Goal: Find contact information: Find contact information

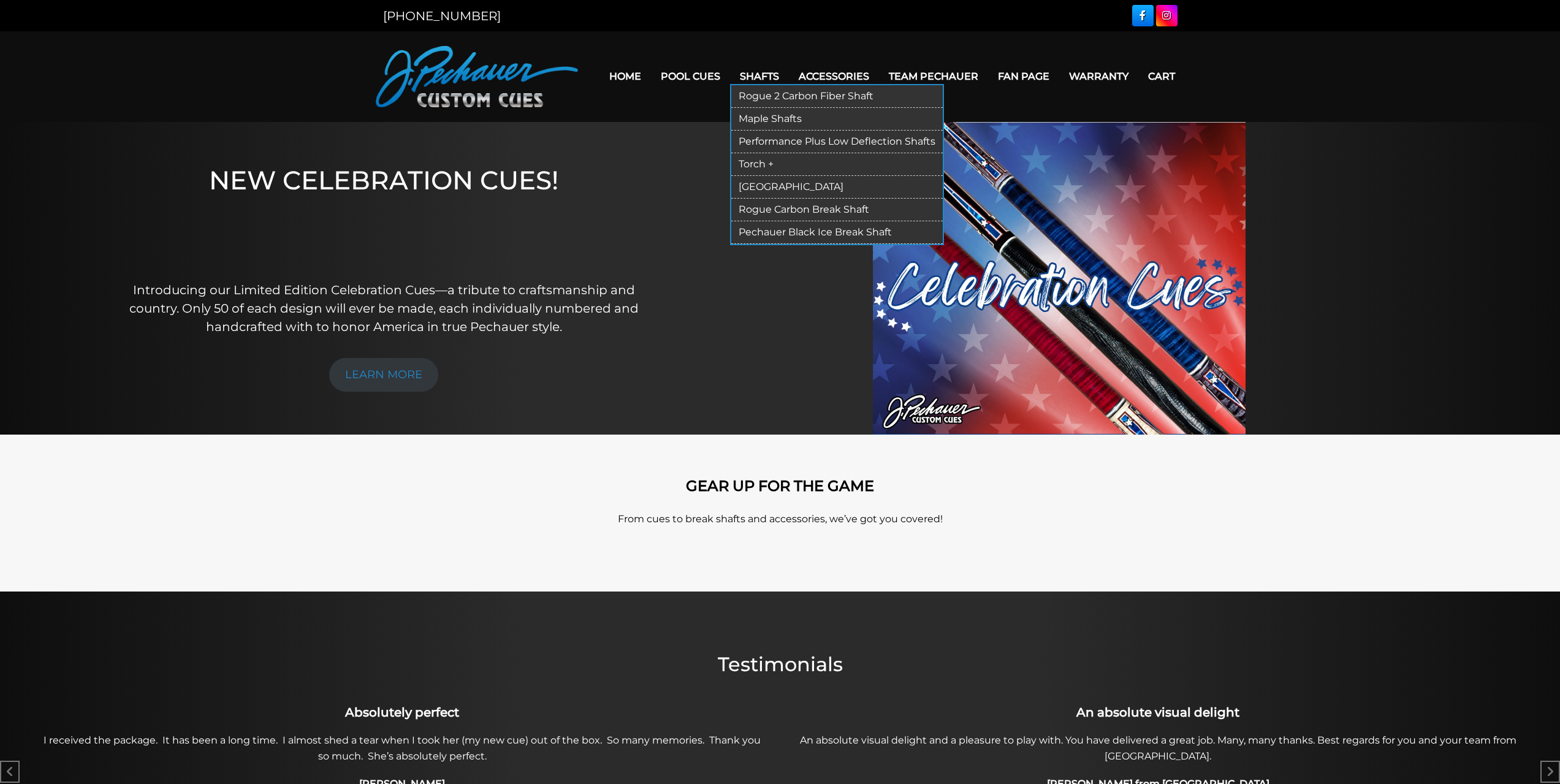
click at [763, 95] on link "Rogue 2 Carbon Fiber Shaft" at bounding box center [837, 97] width 211 height 23
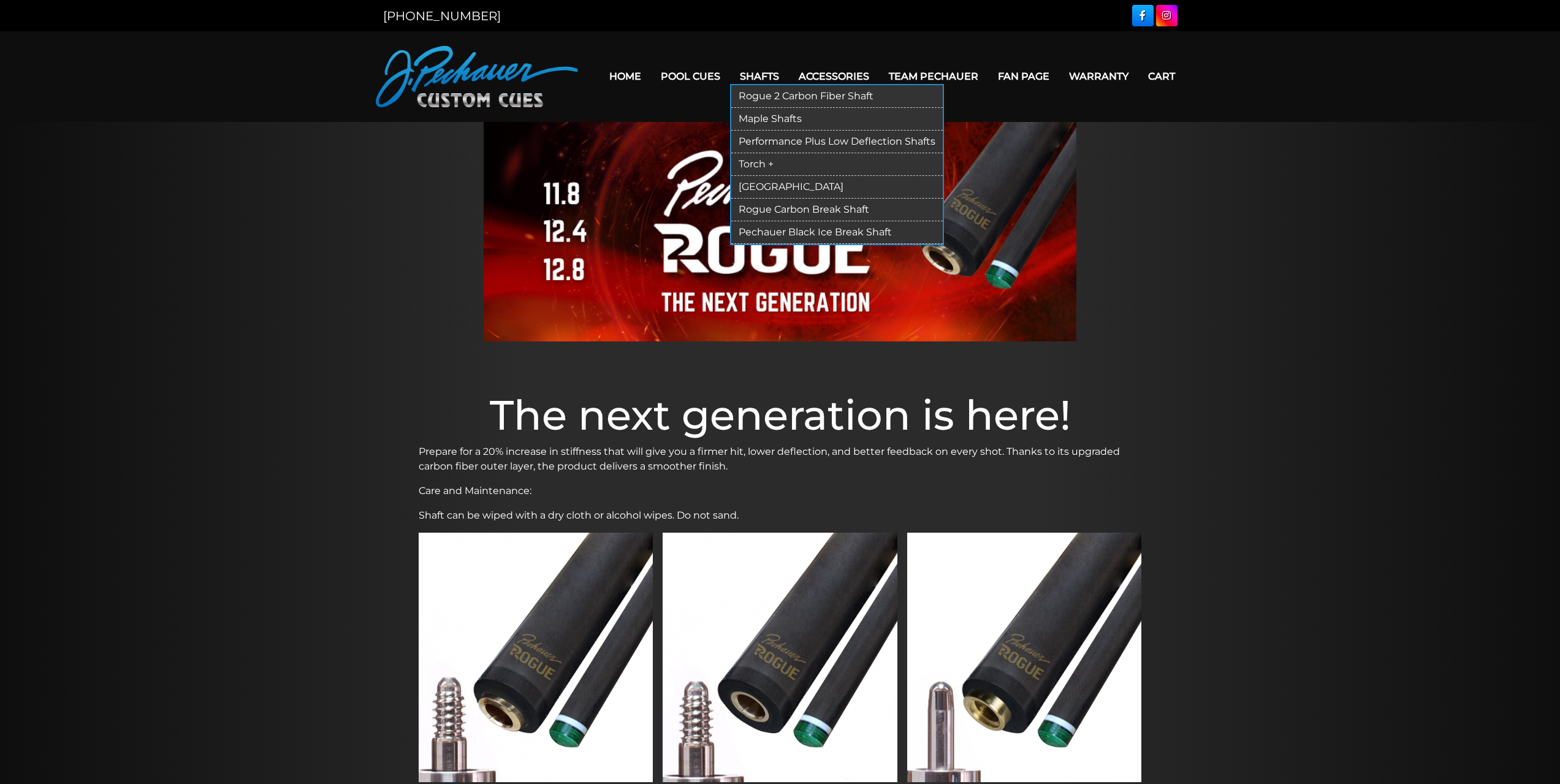
click at [770, 117] on link "Maple Shafts" at bounding box center [837, 119] width 211 height 23
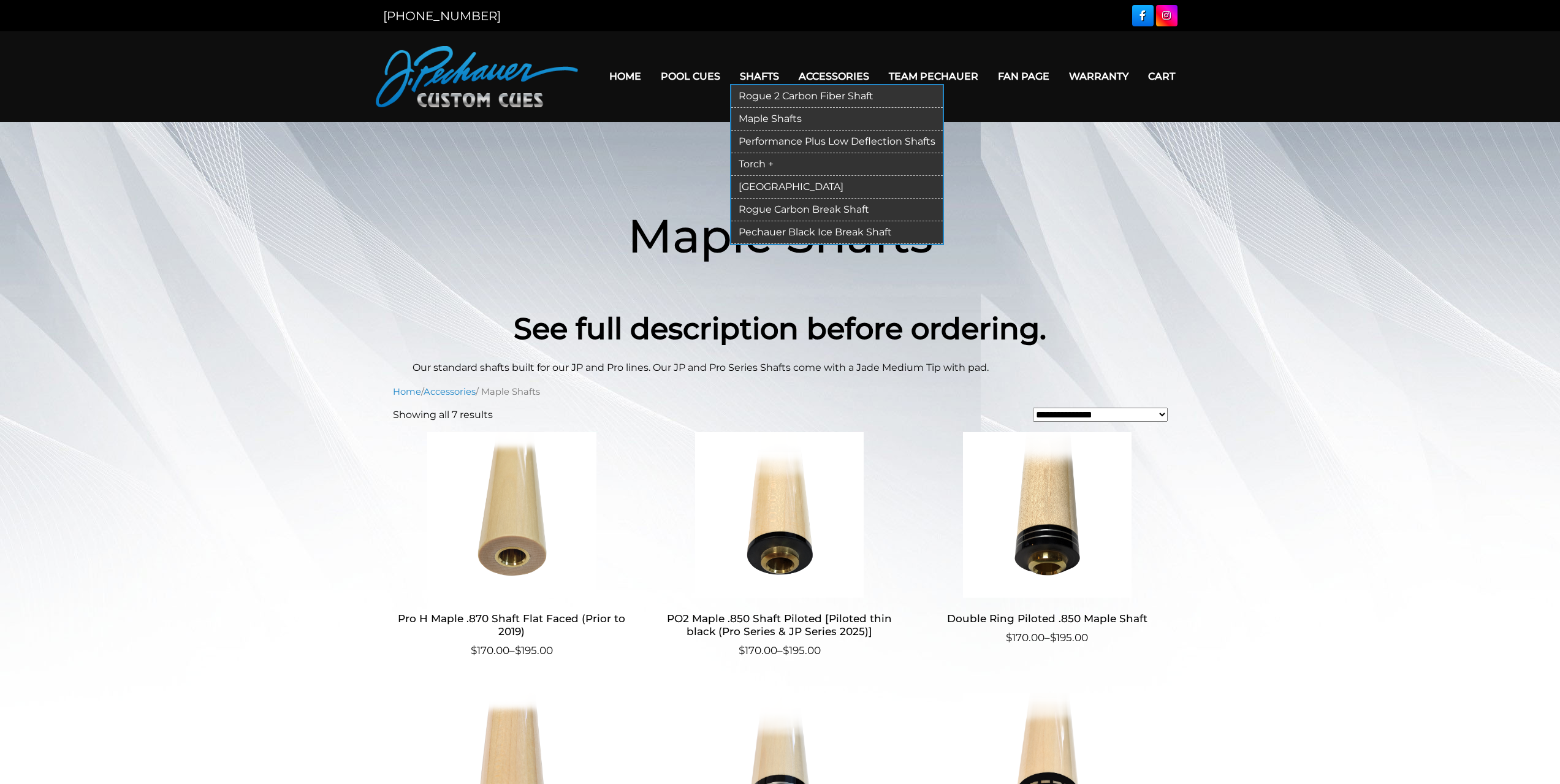
click at [759, 186] on link "[GEOGRAPHIC_DATA]" at bounding box center [837, 187] width 211 height 23
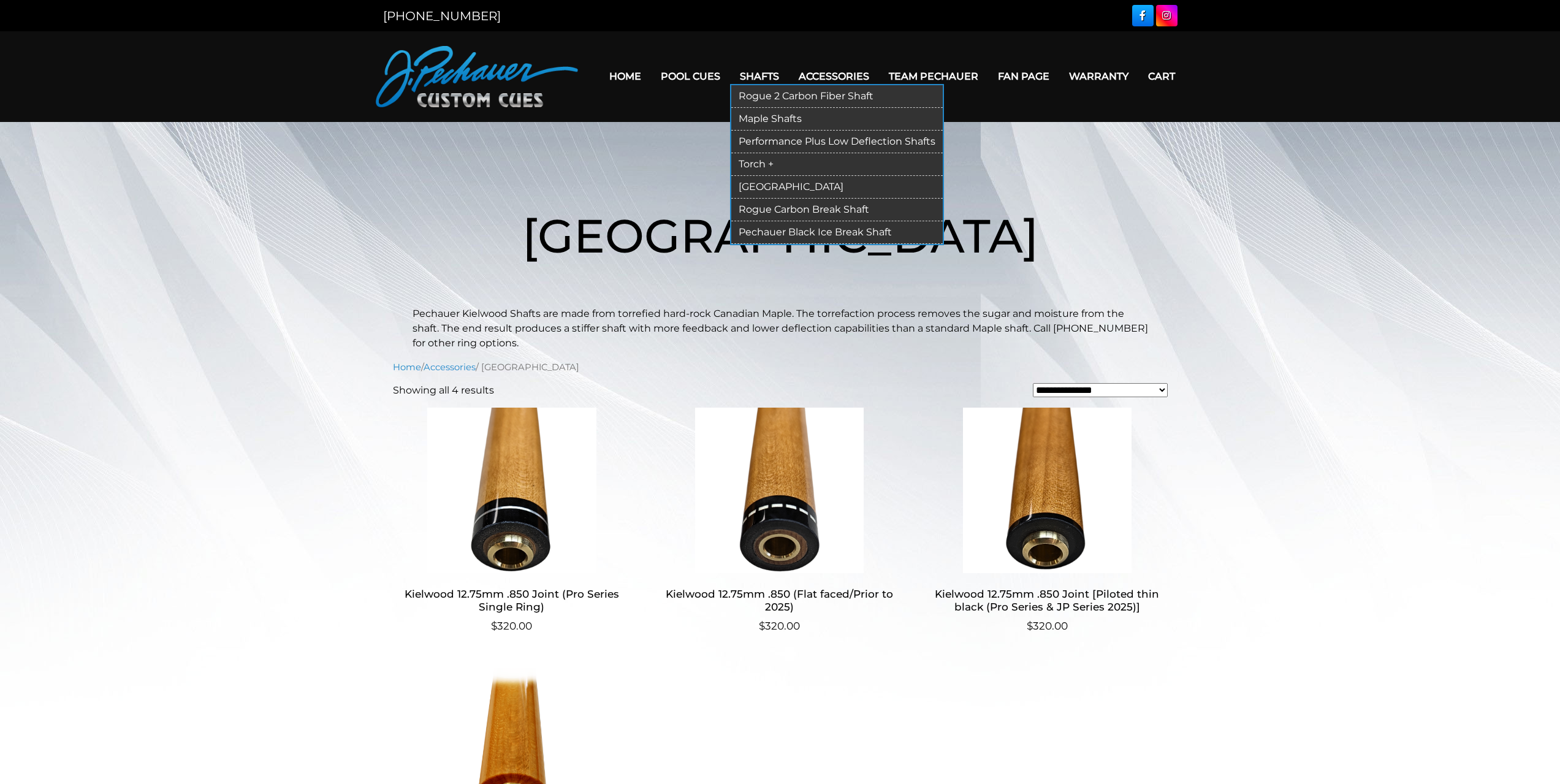
click at [779, 212] on link "Rogue Carbon Break Shaft" at bounding box center [837, 210] width 211 height 23
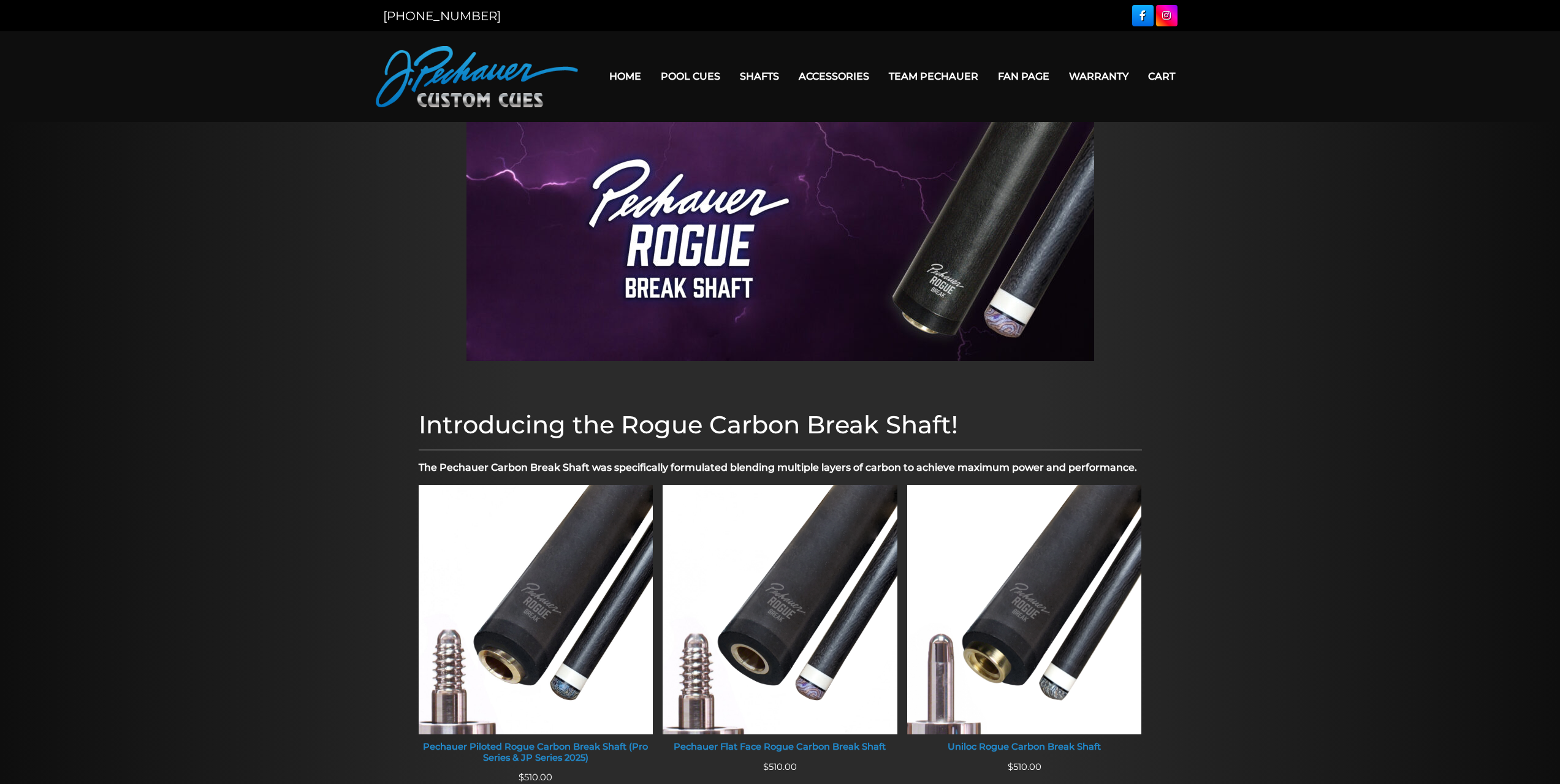
click at [629, 77] on link "Home" at bounding box center [625, 76] width 51 height 31
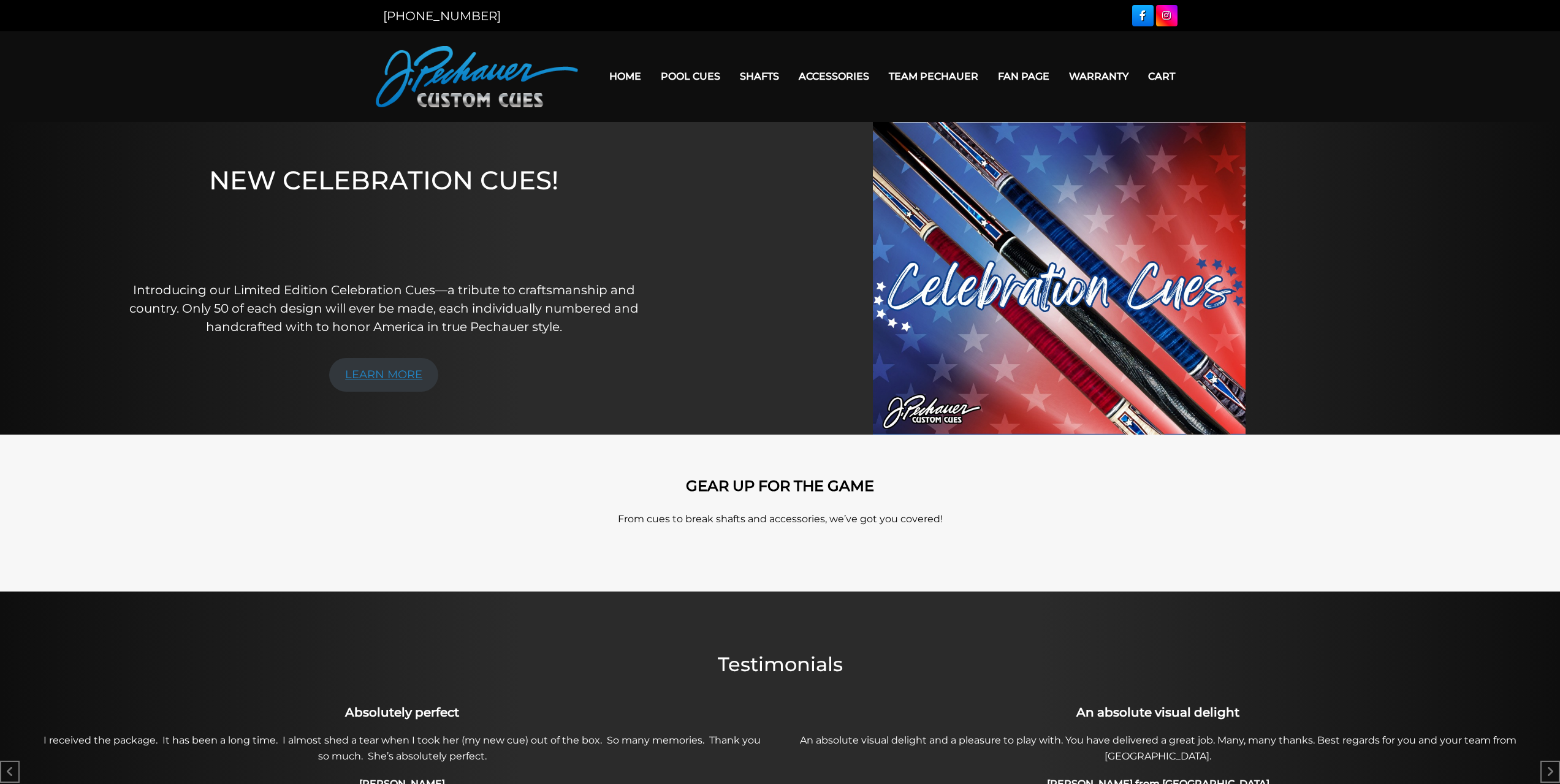
click at [377, 367] on link "LEARN MORE" at bounding box center [383, 375] width 109 height 33
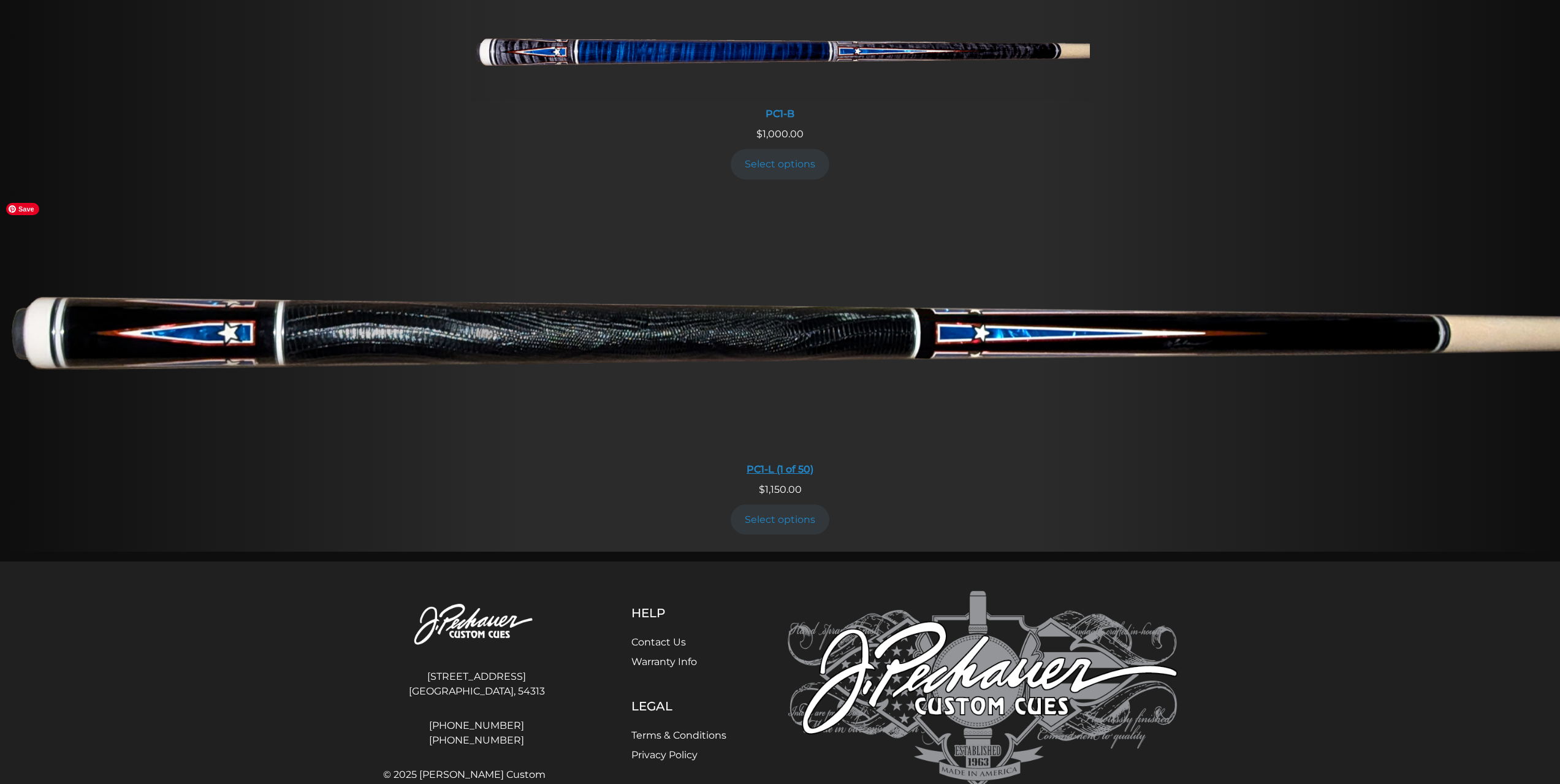
scroll to position [799, 0]
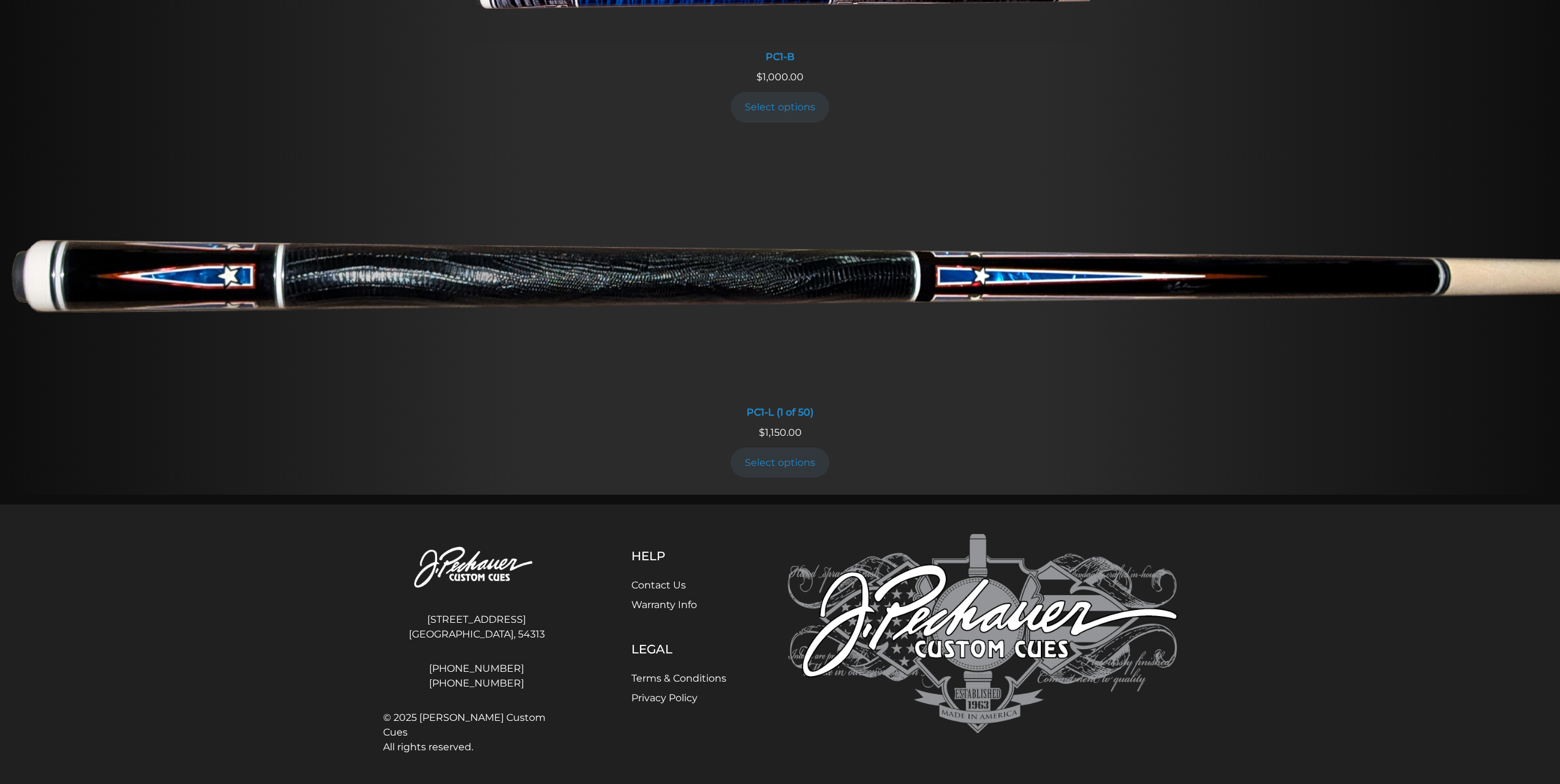
drag, startPoint x: 465, startPoint y: 616, endPoint x: 425, endPoint y: 616, distance: 40.0
click at [425, 616] on address "[STREET_ADDRESS] [GEOGRAPHIC_DATA], [GEOGRAPHIC_DATA], 54313" at bounding box center [477, 627] width 188 height 39
copy address "4140"
click at [488, 621] on address "[STREET_ADDRESS] [GEOGRAPHIC_DATA], [GEOGRAPHIC_DATA], 54313" at bounding box center [477, 627] width 188 height 39
drag, startPoint x: 512, startPoint y: 621, endPoint x: 430, endPoint y: 618, distance: 82.1
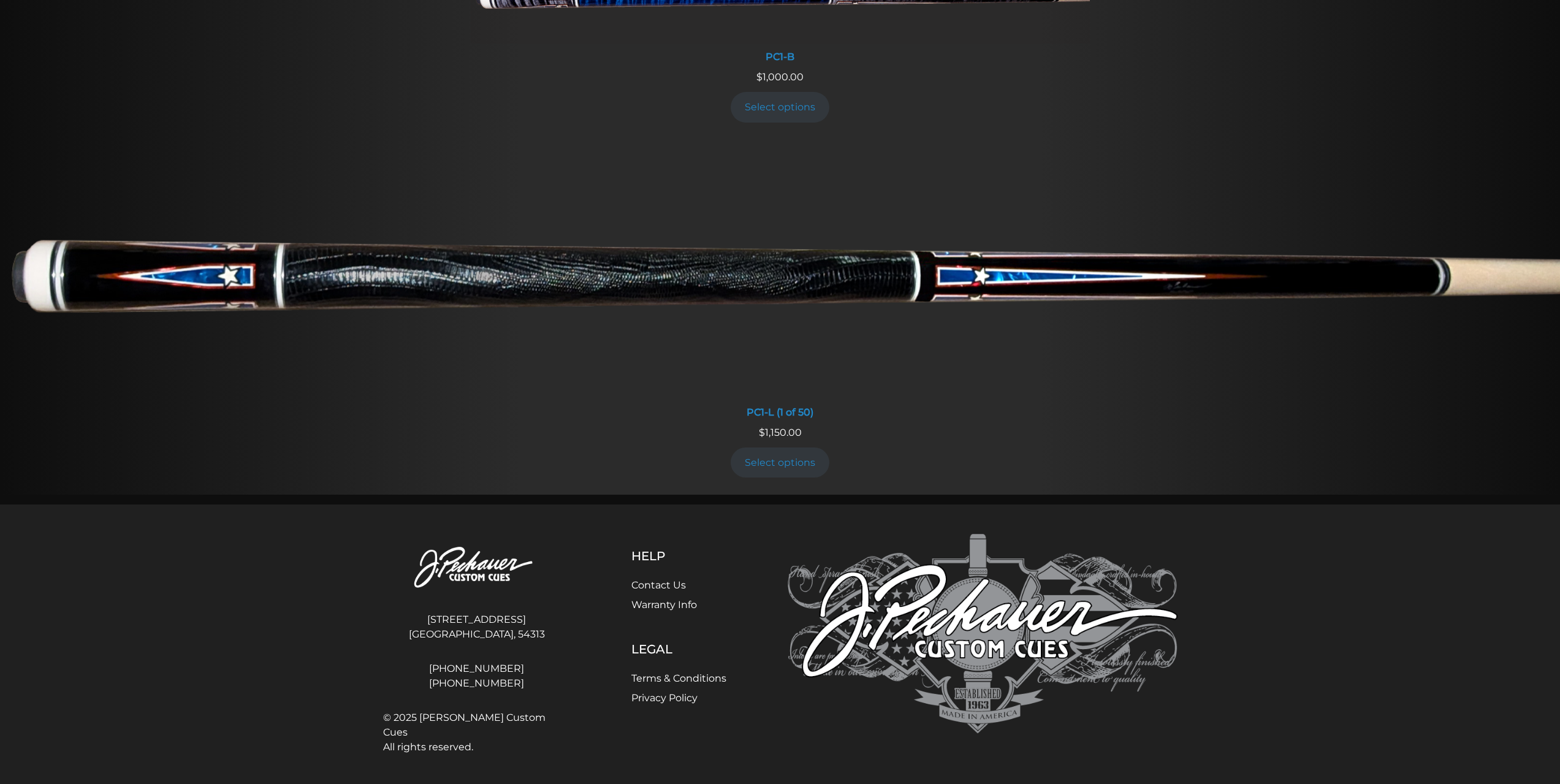
click at [430, 618] on address "[STREET_ADDRESS] [GEOGRAPHIC_DATA], [GEOGRAPHIC_DATA], 54313" at bounding box center [477, 627] width 188 height 39
copy address "[STREET_ADDRESS]"
